Goal: Check status: Verify the current state of an ongoing process or item

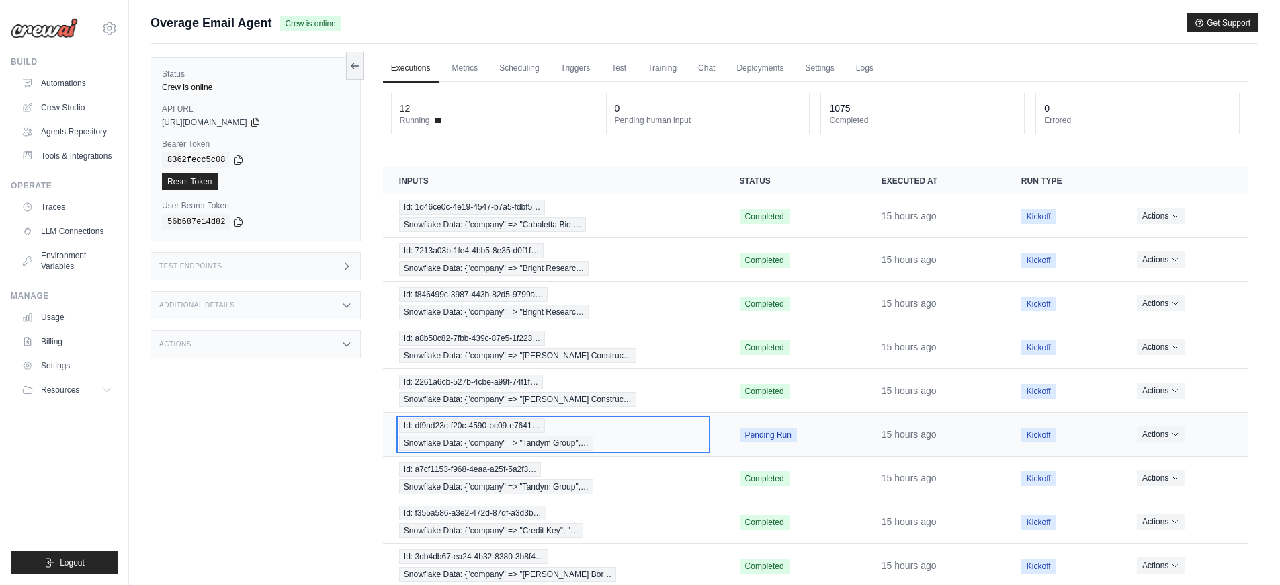
click at [639, 426] on div "Id: df9ad23c-f20c-4590-bc09-e7641… Snowflake Data: {"company" => "Tandym Group"…" at bounding box center [553, 434] width 308 height 32
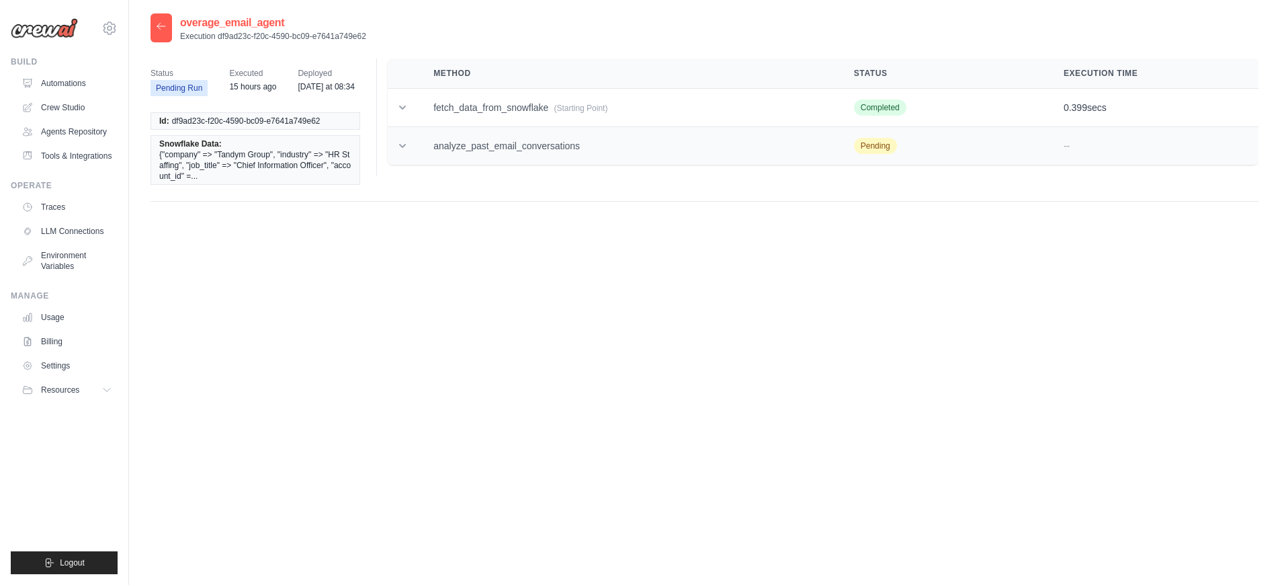
click at [550, 144] on td "analyze_past_email_conversations" at bounding box center [627, 146] width 421 height 38
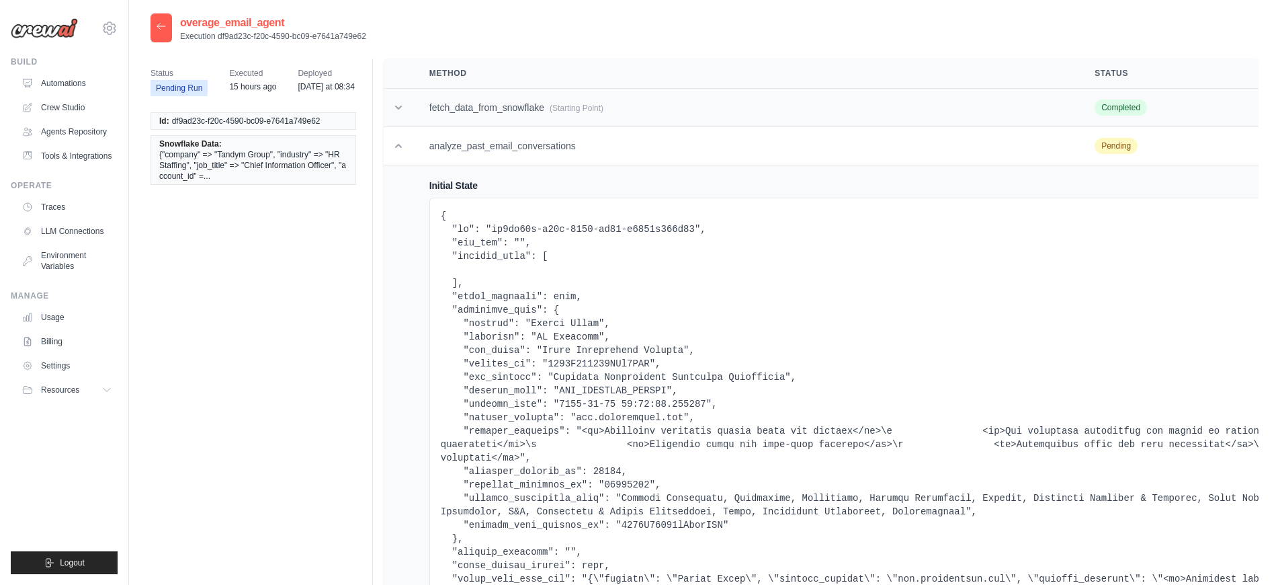
click at [563, 118] on td "fetch_data_from_snowflake (Starting Point)" at bounding box center [745, 108] width 665 height 38
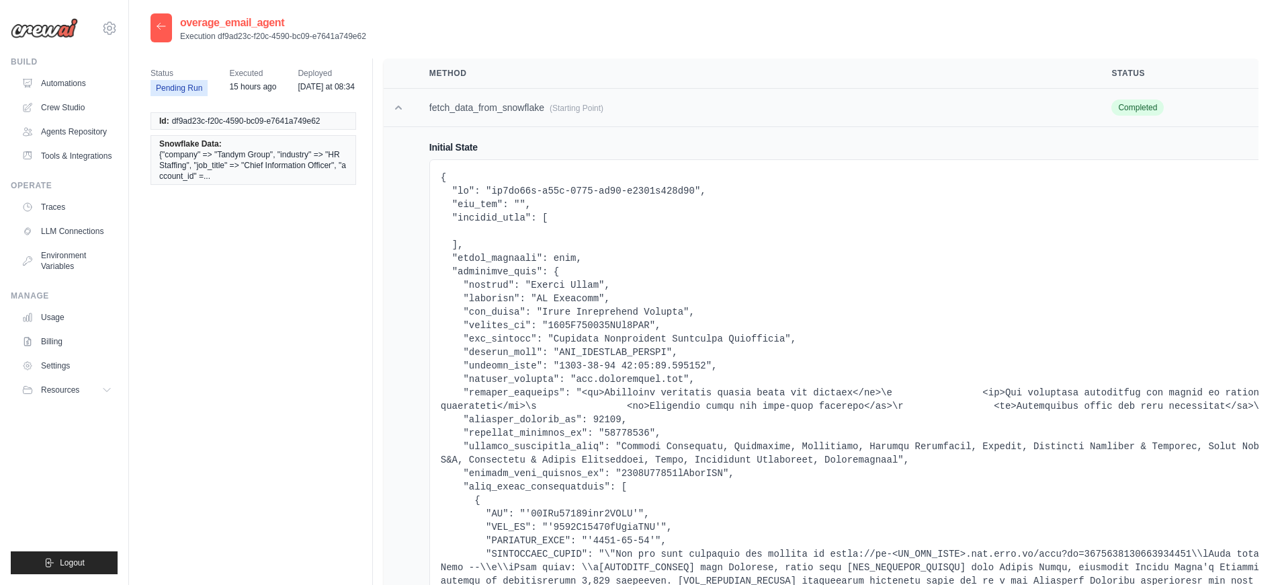
click at [556, 115] on td "fetch_data_from_snowflake (Starting Point)" at bounding box center [754, 108] width 683 height 38
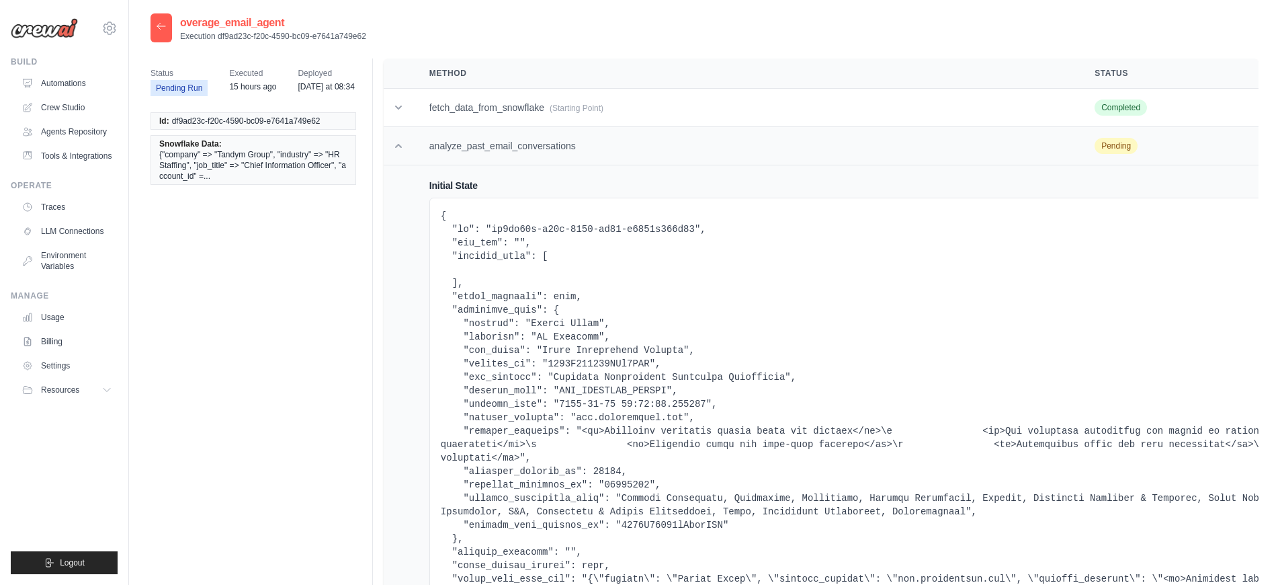
click at [509, 140] on td "analyze_past_email_conversations" at bounding box center [745, 146] width 665 height 38
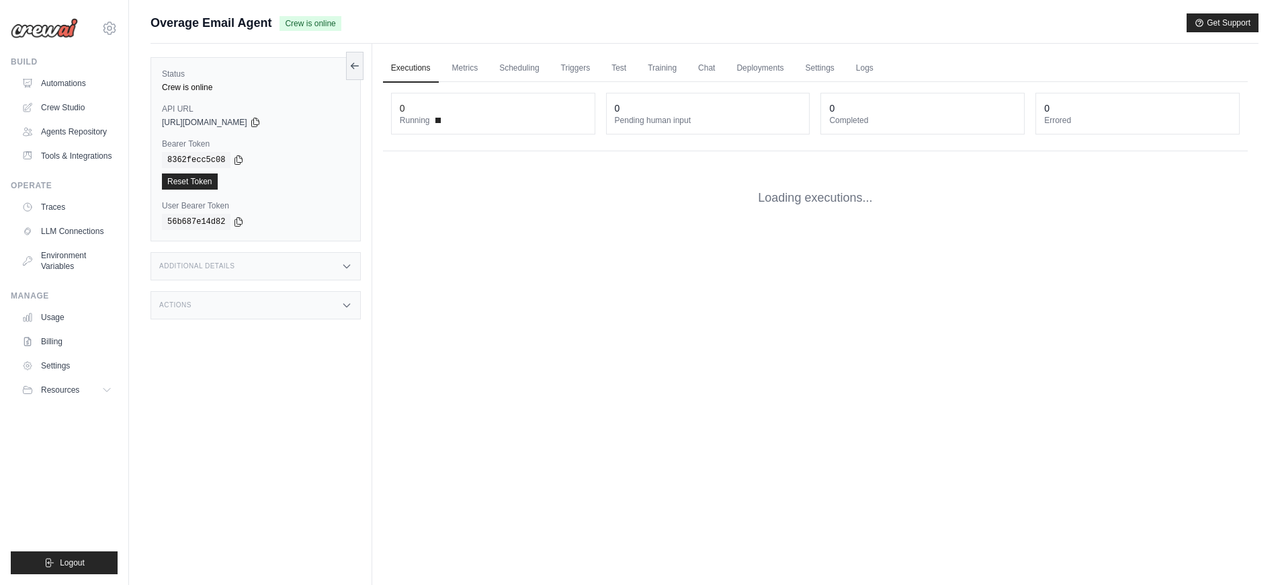
click at [685, 365] on div "Executions Metrics Scheduling Triggers Test Training Chat Deployments Settings …" at bounding box center [815, 336] width 886 height 585
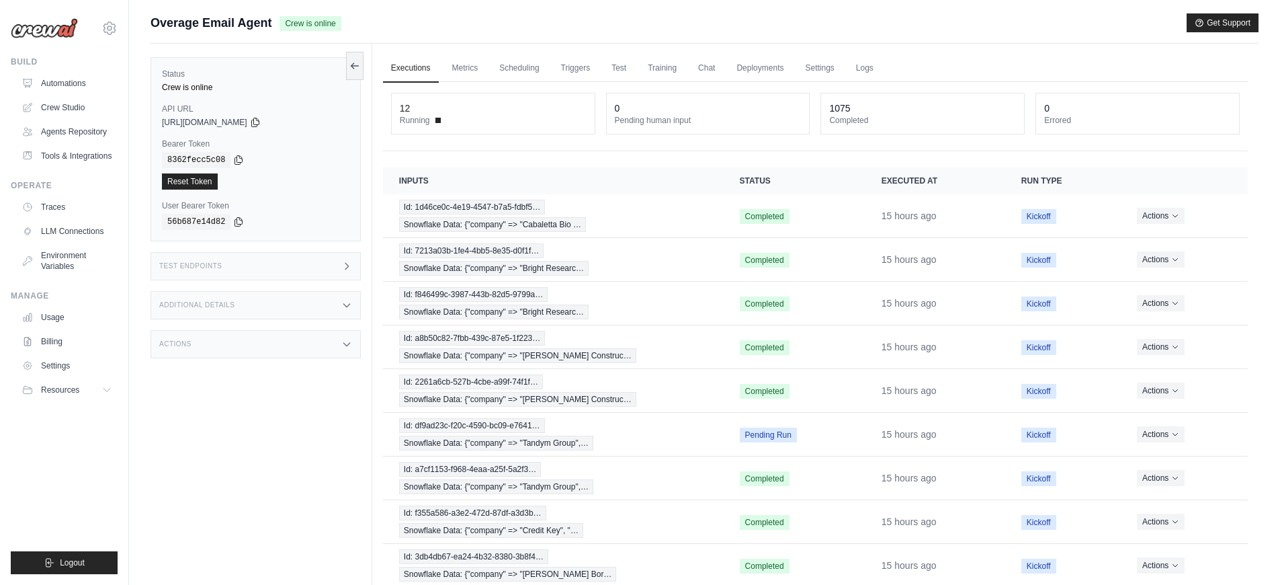
click at [273, 464] on div "Status Crew is online API URL copied https://overage-email-agent-13253c50-e636-…" at bounding box center [261, 336] width 222 height 585
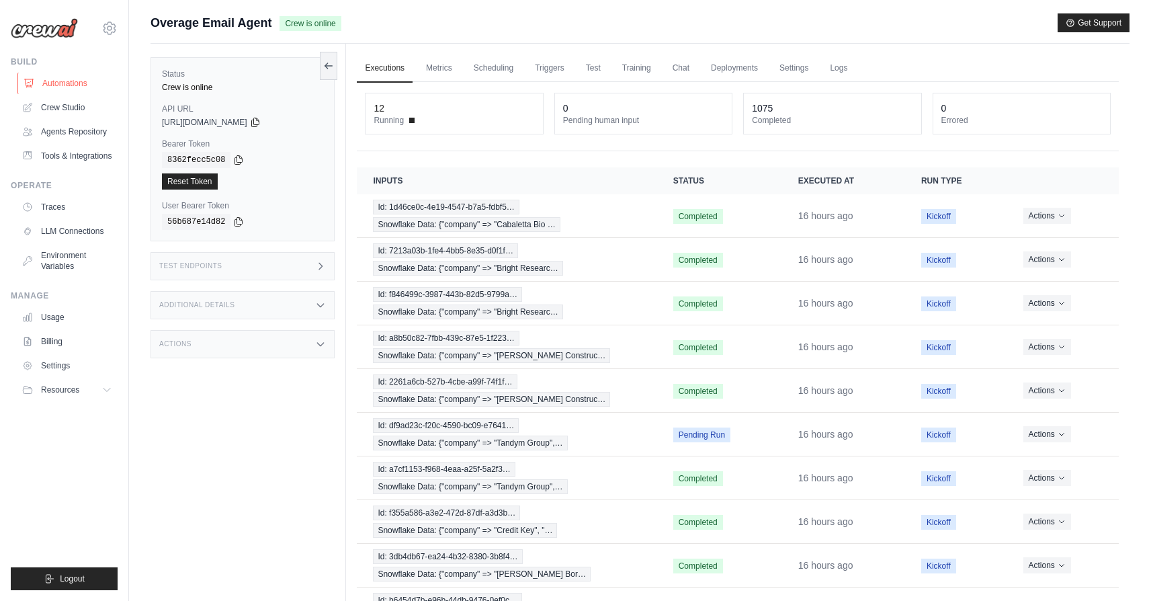
click at [49, 81] on link "Automations" at bounding box center [67, 83] width 101 height 21
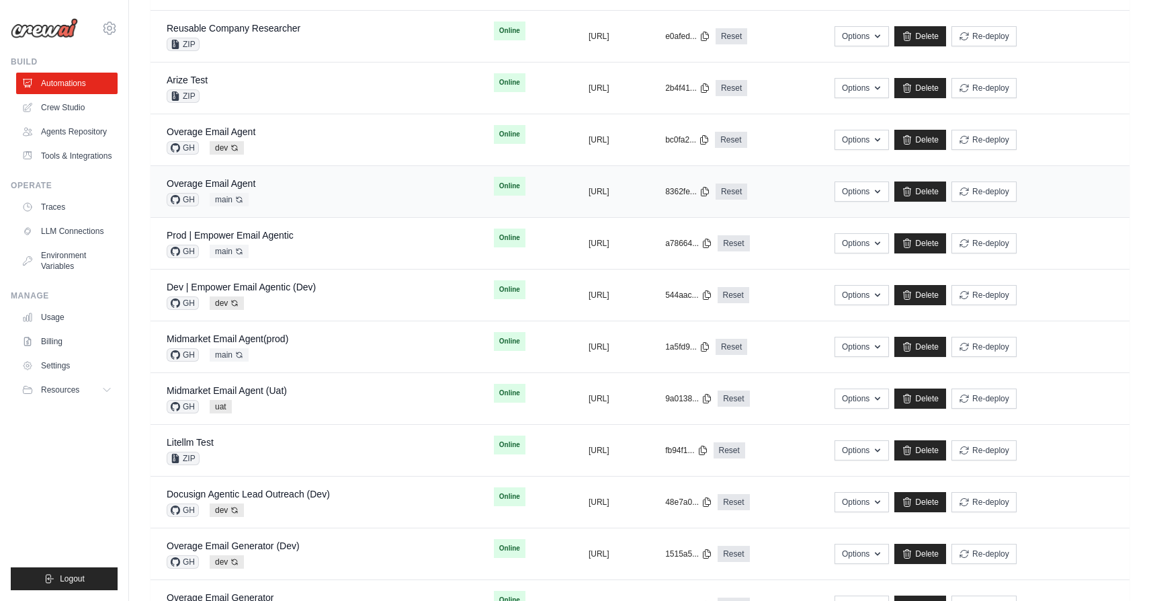
scroll to position [246, 0]
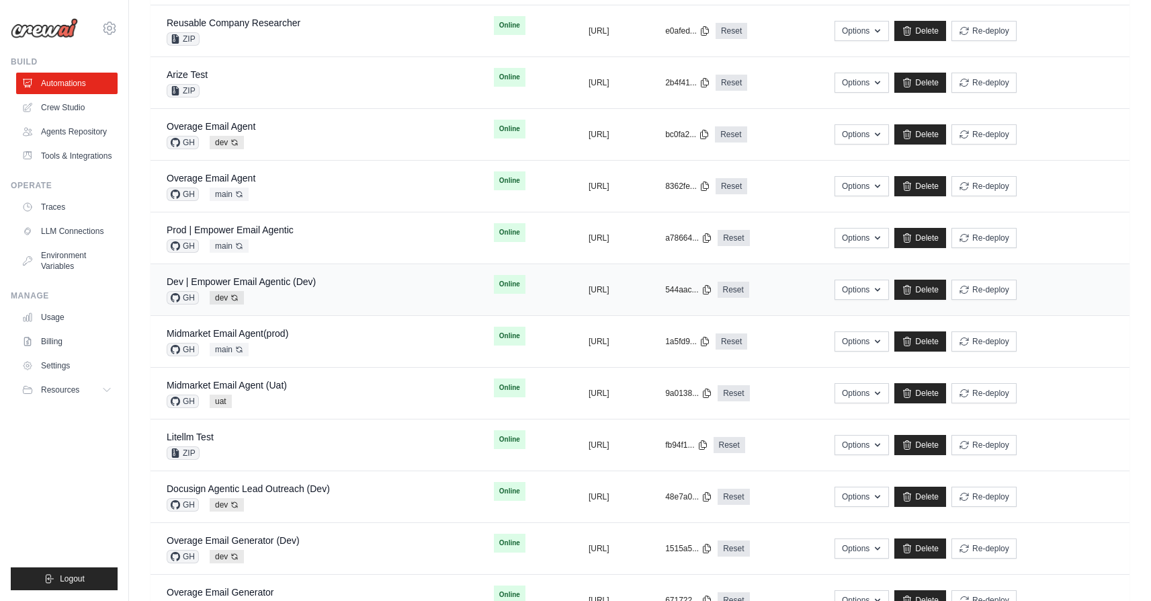
click at [305, 293] on div "GH dev Auto-deploy enabled" at bounding box center [241, 297] width 149 height 13
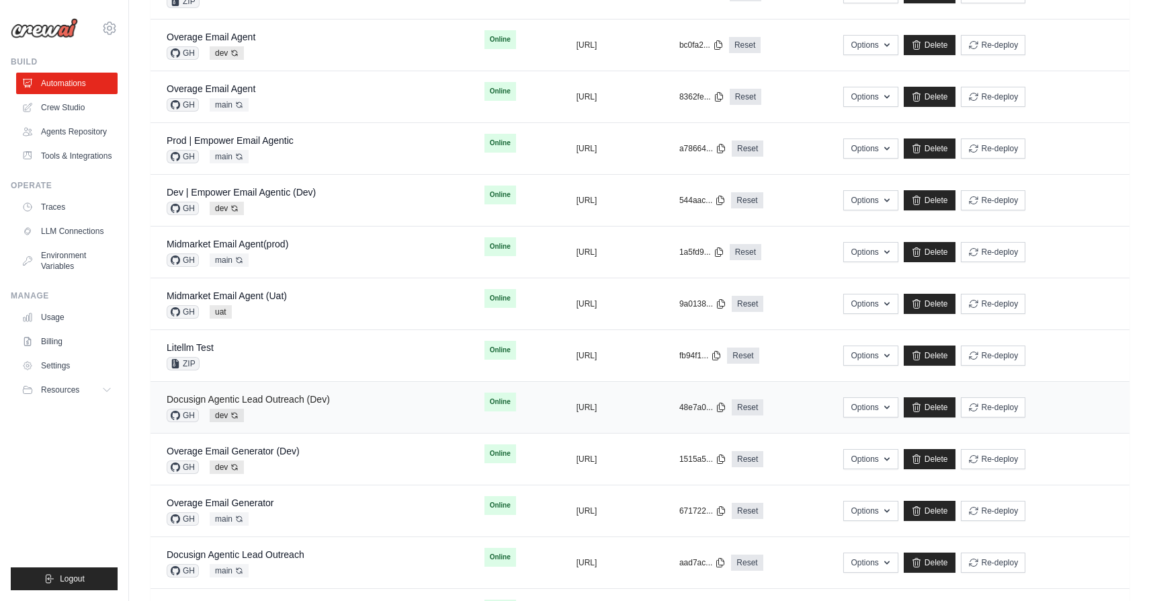
scroll to position [347, 0]
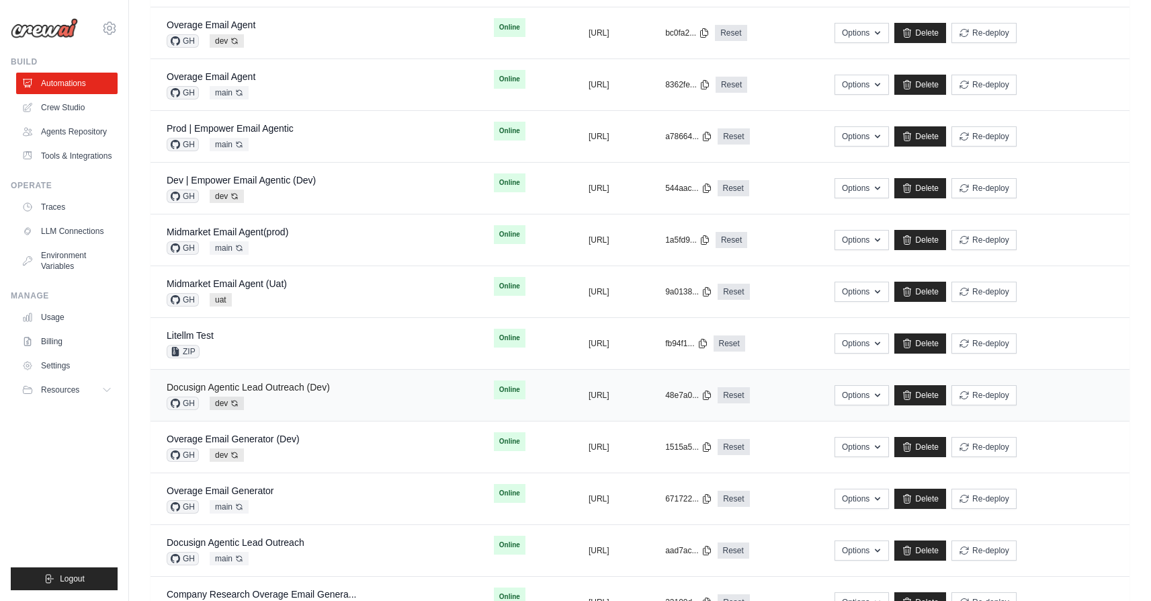
click at [292, 386] on link "Docusign Agentic Lead Outreach (Dev)" at bounding box center [248, 387] width 163 height 11
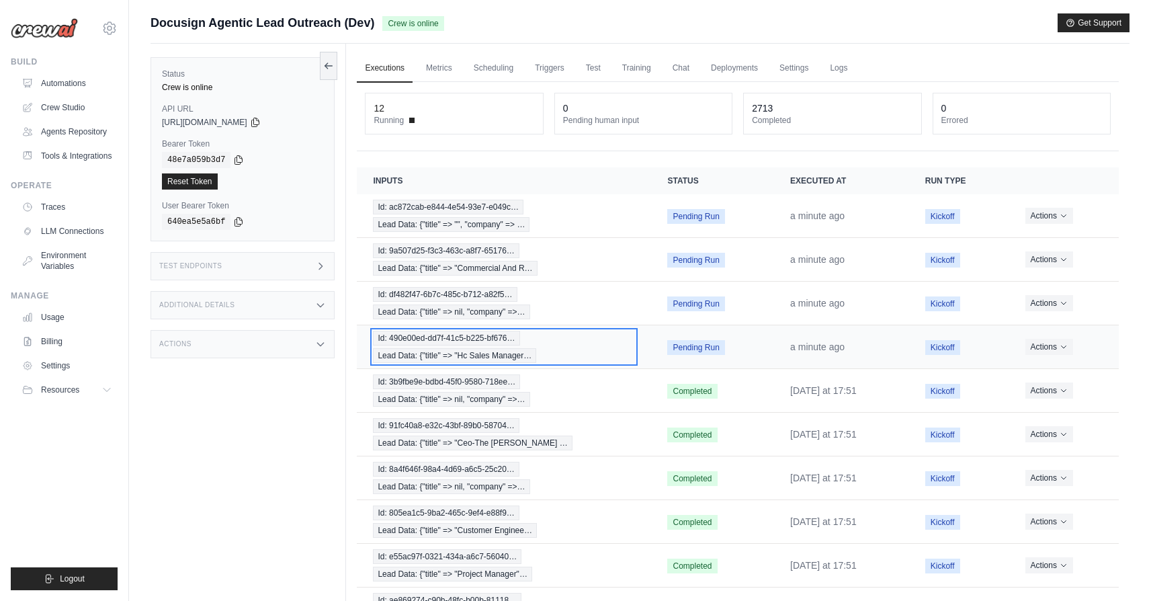
click at [585, 341] on div "Id: 490e00ed-dd7f-41c5-b225-bf676… Lead Data: {"title" => "Hc Sales Manager…" at bounding box center [504, 347] width 262 height 32
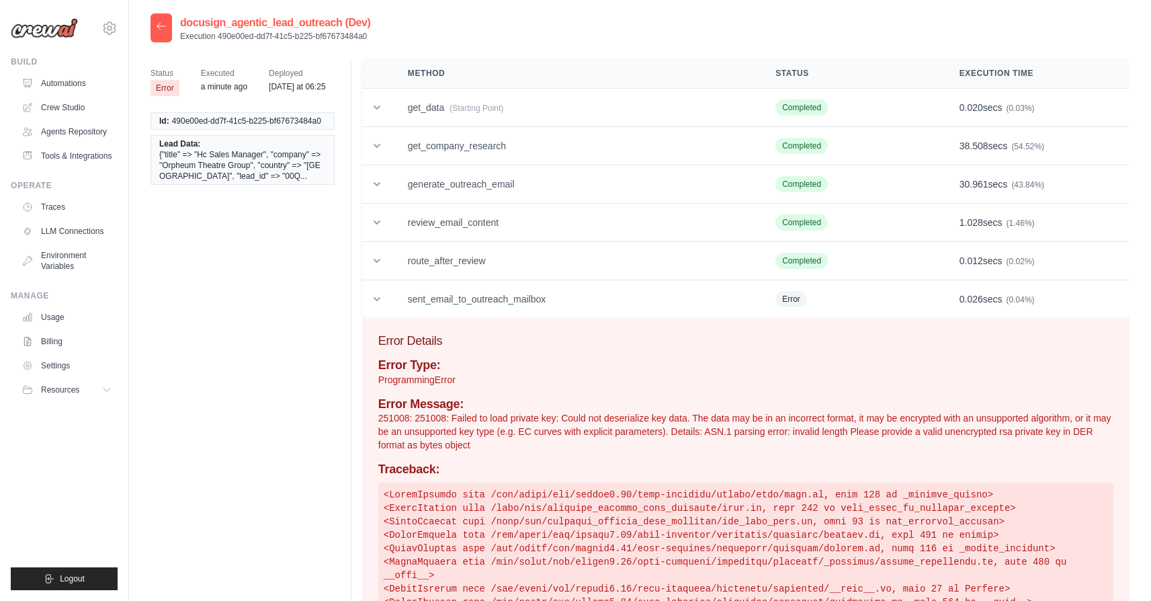
click at [546, 413] on p "251008: 251008: Failed to load private key: Could not deserialize key data. The…" at bounding box center [745, 431] width 735 height 40
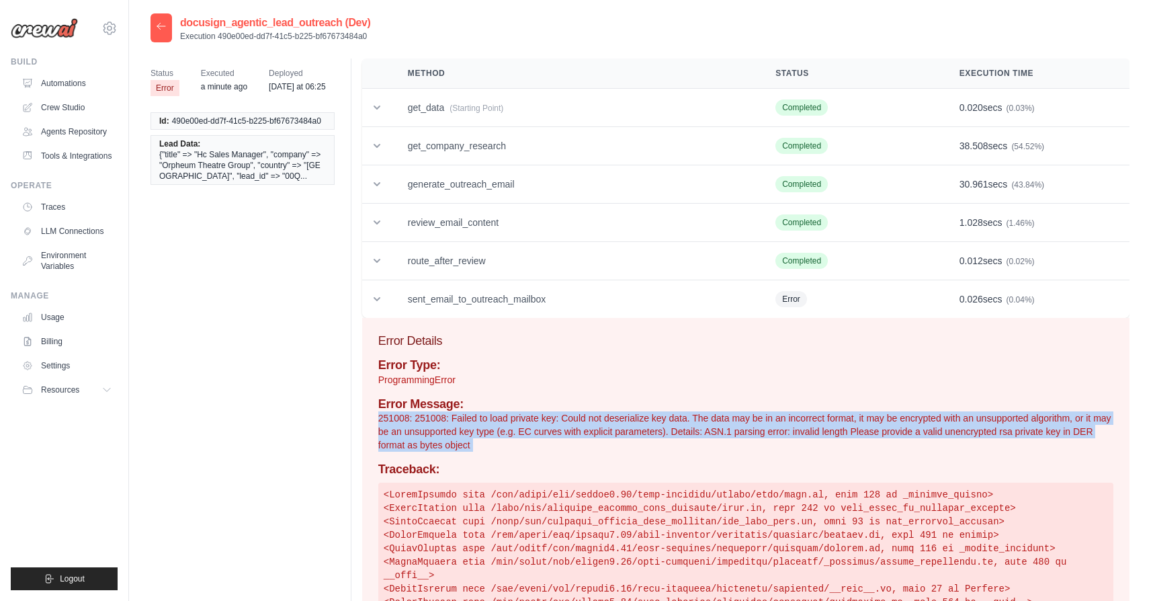
click at [546, 413] on p "251008: 251008: Failed to load private key: Could not deserialize key data. The…" at bounding box center [745, 431] width 735 height 40
copy div "251008: 251008: Failed to load private key: Could not deserialize key data. The…"
click at [163, 23] on icon at bounding box center [161, 26] width 11 height 11
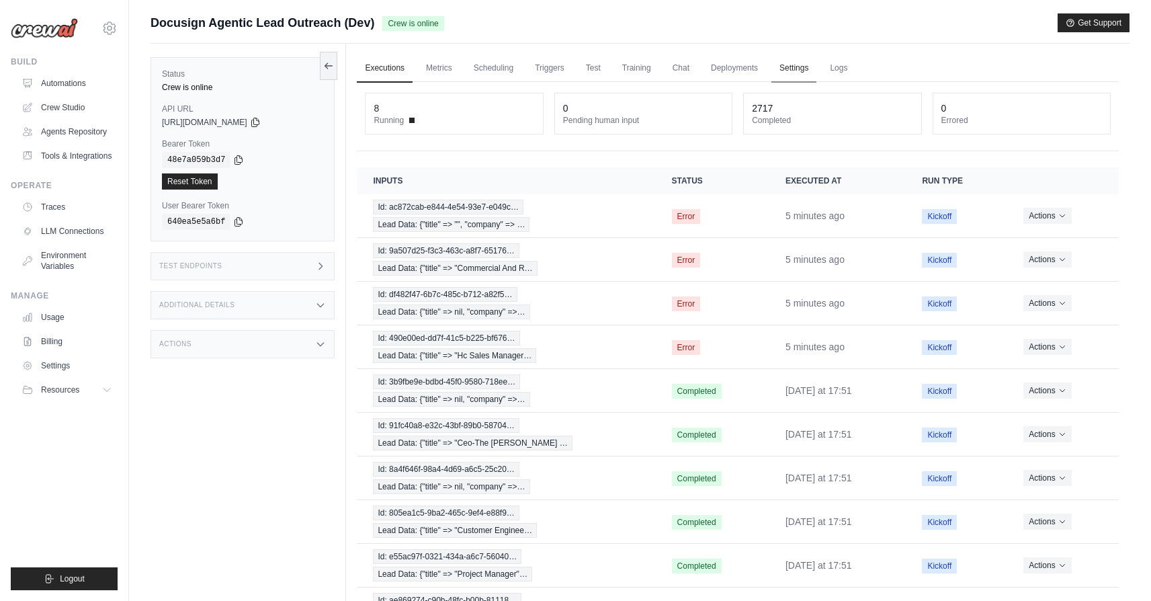
click at [800, 73] on link "Settings" at bounding box center [793, 68] width 45 height 28
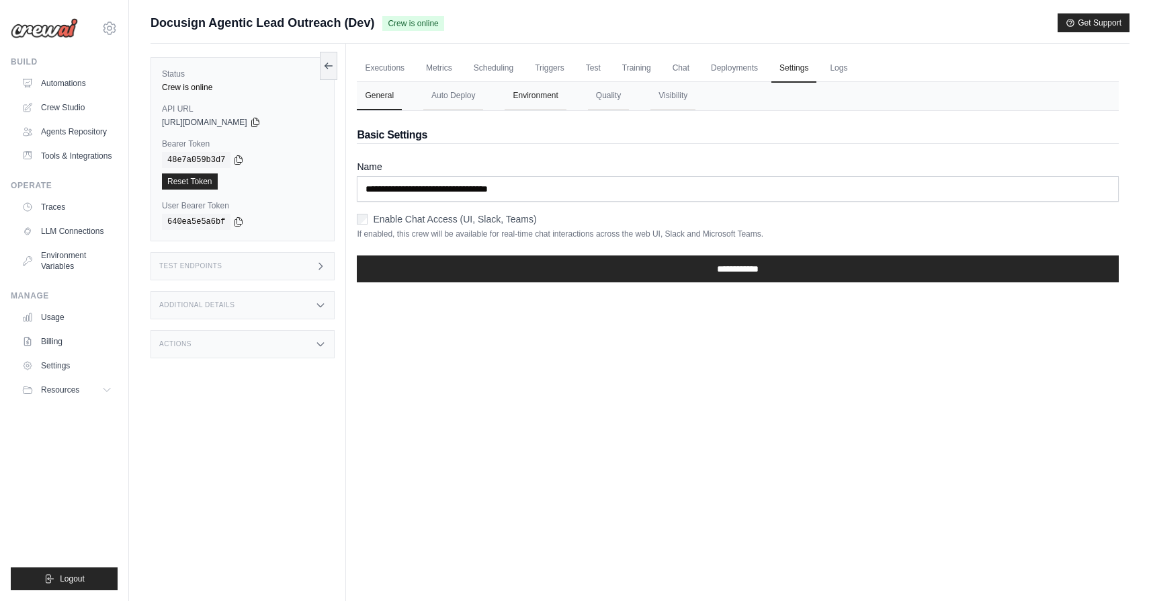
click at [529, 87] on button "Environment" at bounding box center [535, 96] width 61 height 28
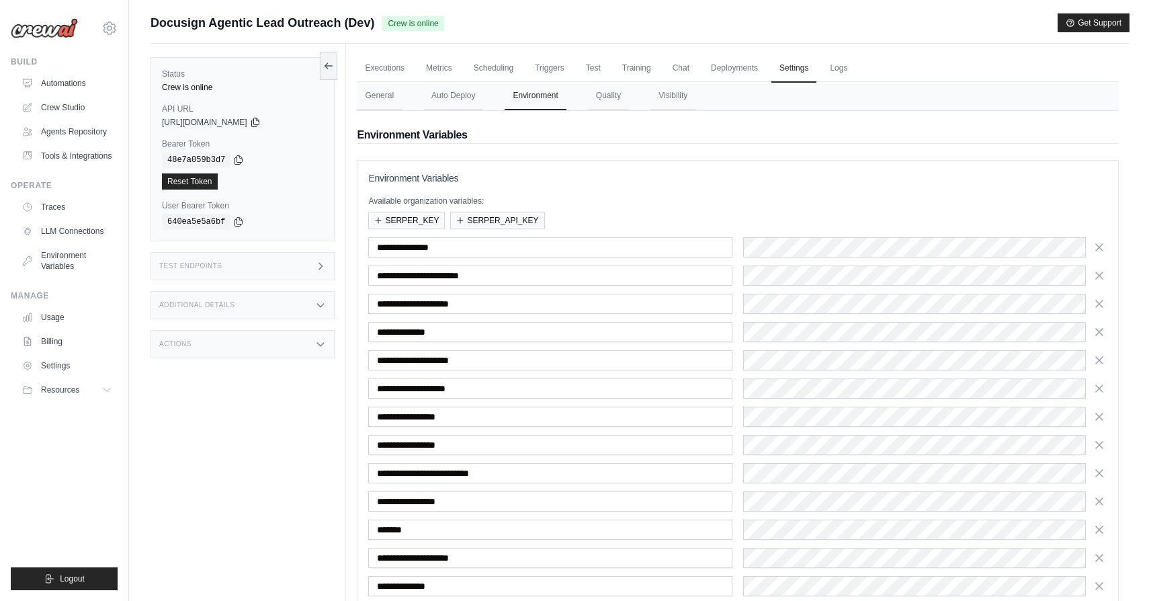
scroll to position [167, 0]
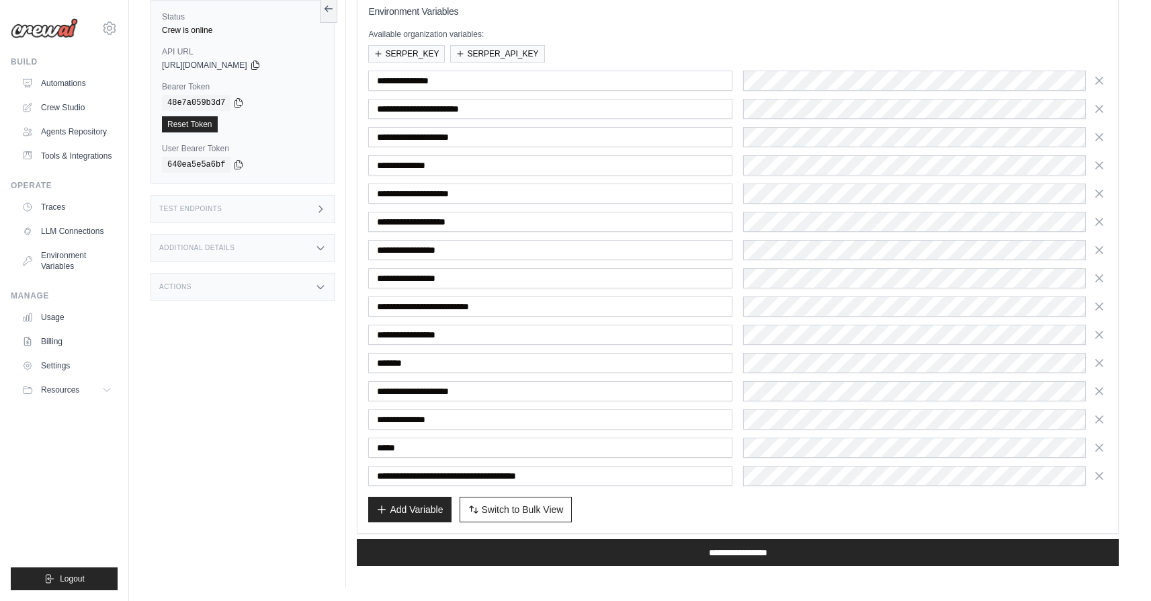
click at [482, 495] on div "**********" at bounding box center [737, 263] width 739 height 517
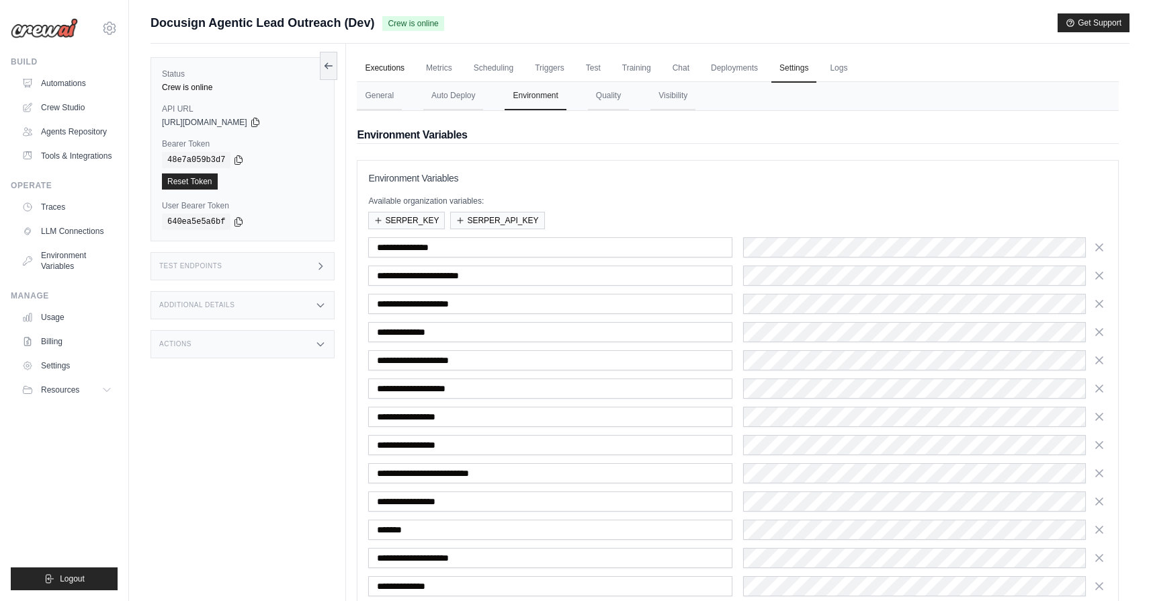
click at [396, 59] on link "Executions" at bounding box center [385, 68] width 56 height 28
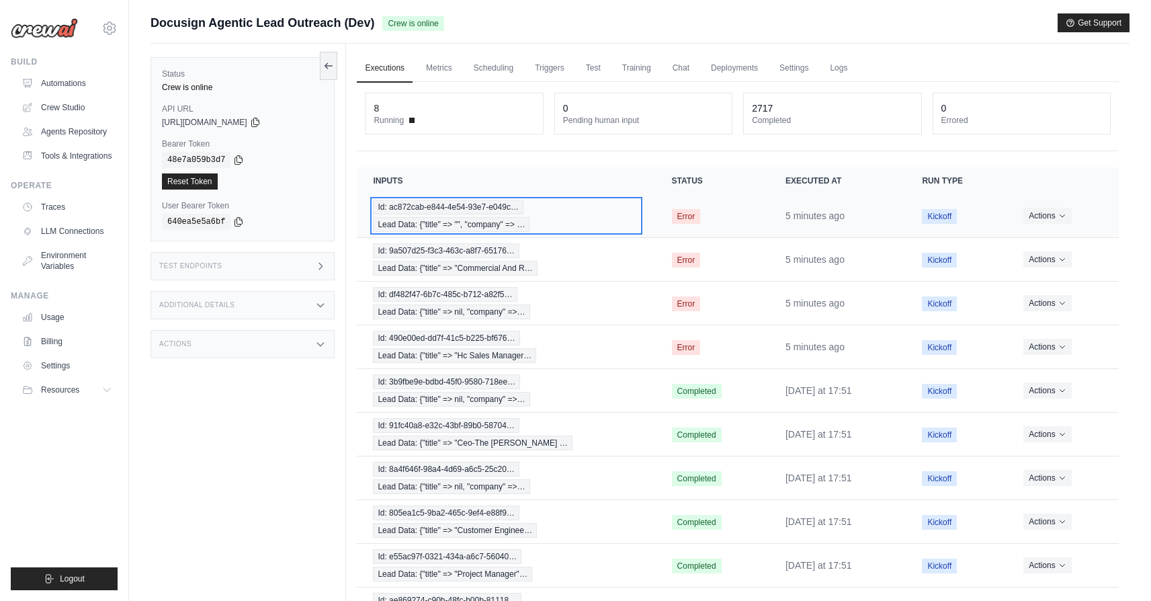
click at [609, 230] on div "Id: ac872cab-e844-4e54-93e7-e049c… Lead Data: {"title" => "", "company" => …" at bounding box center [506, 216] width 266 height 32
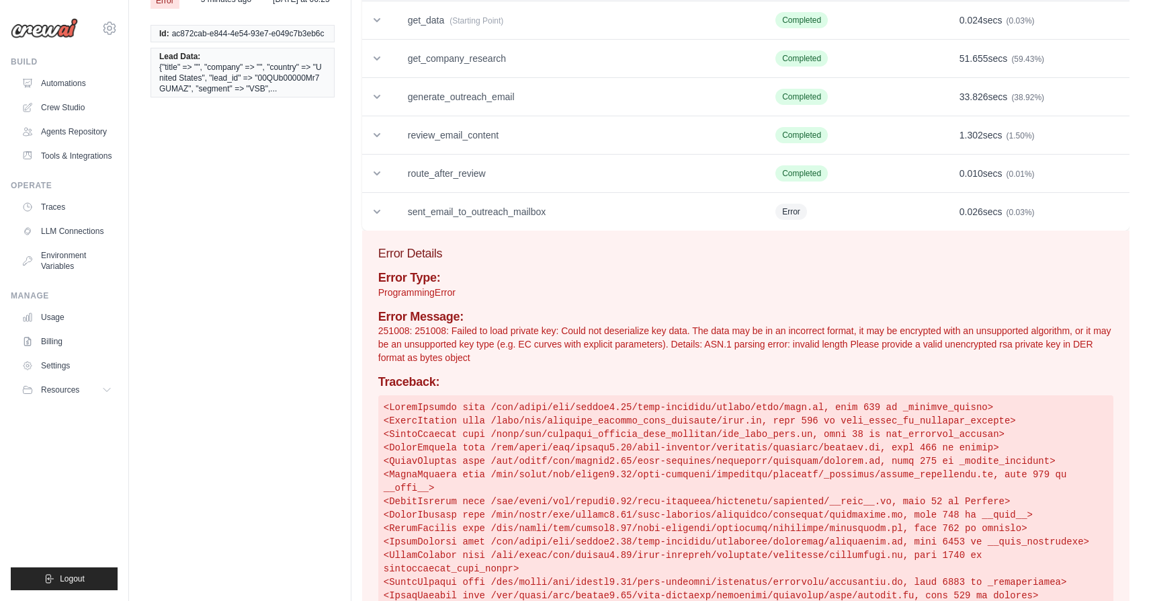
scroll to position [97, 0]
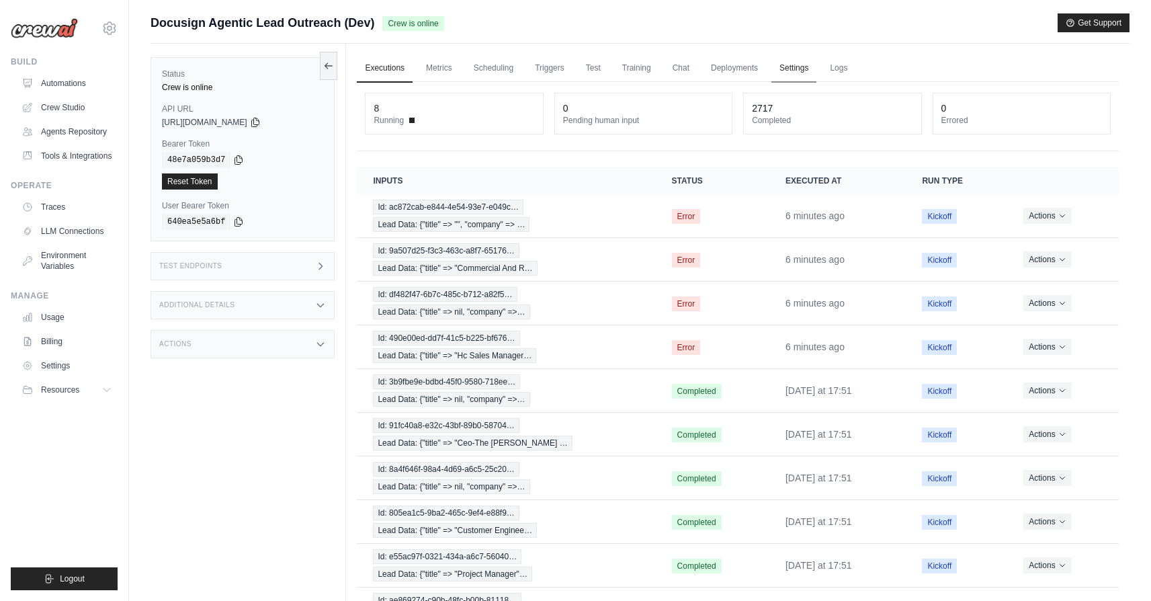
click at [780, 67] on link "Settings" at bounding box center [793, 68] width 45 height 28
